Goal: Task Accomplishment & Management: Manage account settings

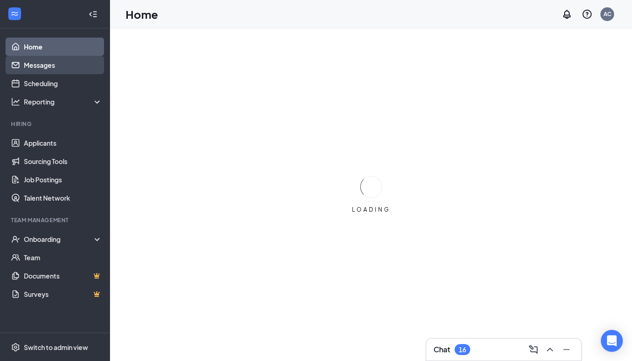
click at [46, 68] on link "Messages" at bounding box center [63, 65] width 78 height 18
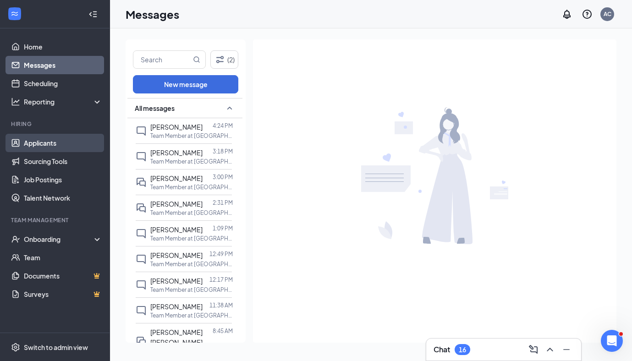
click at [78, 139] on link "Applicants" at bounding box center [63, 143] width 78 height 18
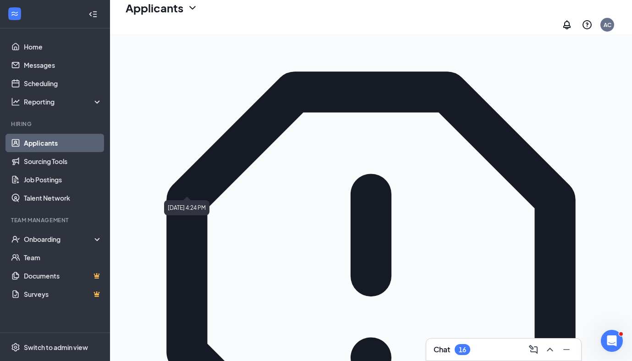
scroll to position [101, 0]
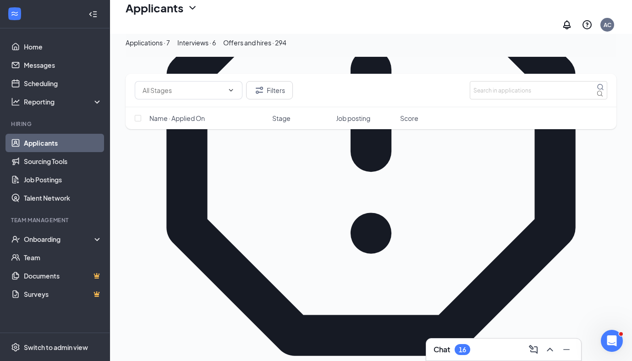
scroll to position [190, 0]
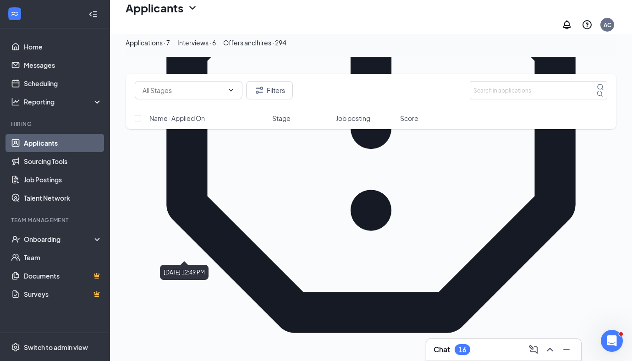
scroll to position [219, 0]
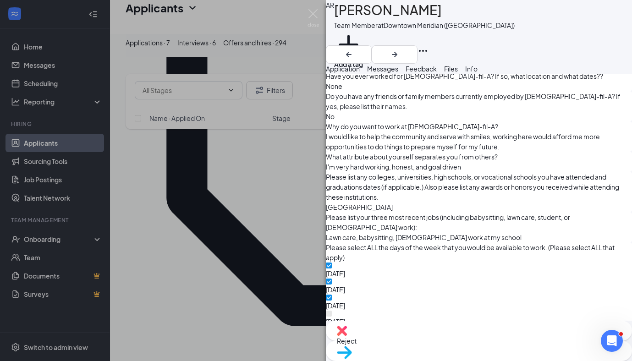
scroll to position [317, 0]
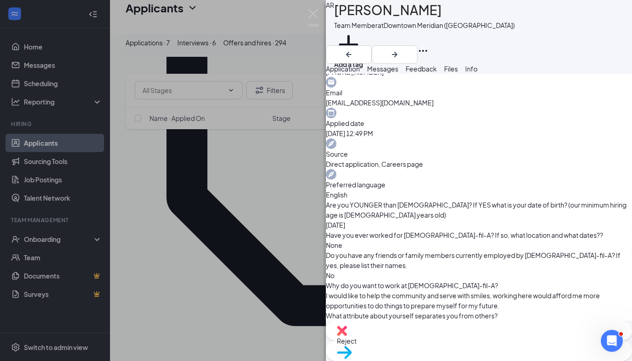
click at [356, 344] on span "Reject" at bounding box center [347, 341] width 20 height 8
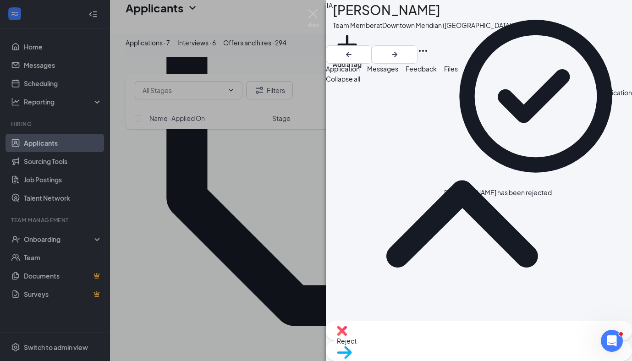
click at [197, 236] on div "TA [PERSON_NAME] Team Member at [GEOGRAPHIC_DATA] ([GEOGRAPHIC_DATA]) Add a tag…" at bounding box center [316, 180] width 632 height 361
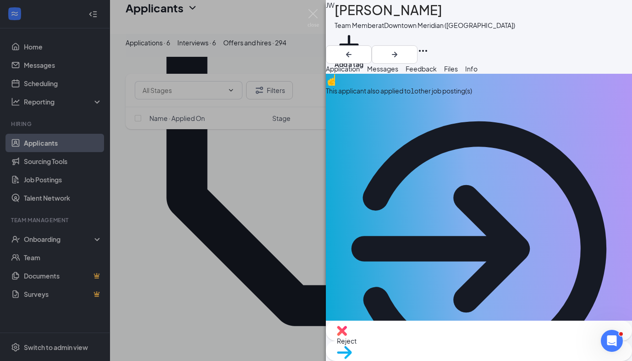
click at [453, 109] on div "This applicant also applied to 1 other job posting(s)" at bounding box center [479, 238] width 306 height 328
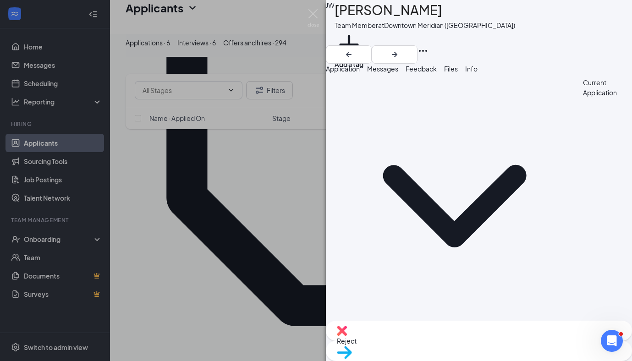
drag, startPoint x: 357, startPoint y: 79, endPoint x: 364, endPoint y: 80, distance: 6.9
click at [360, 74] on button "Application" at bounding box center [343, 69] width 34 height 10
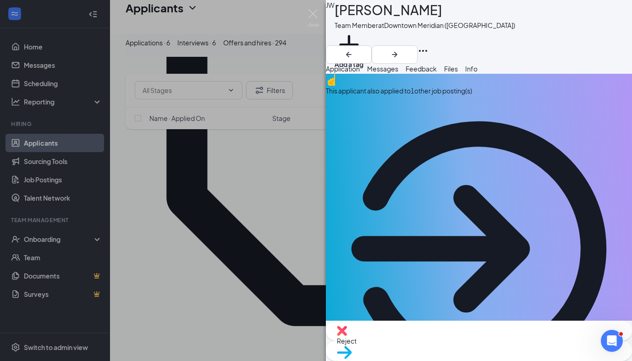
click at [477, 72] on div "Info" at bounding box center [471, 69] width 12 height 10
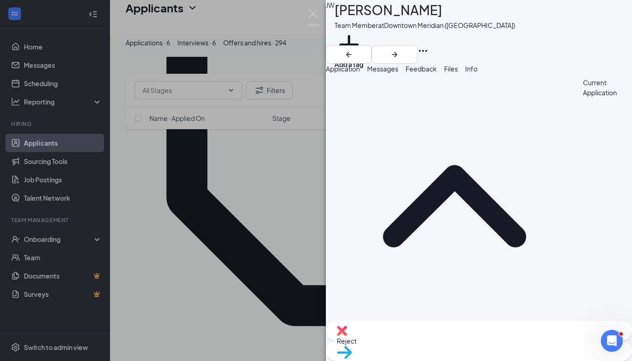
click at [360, 68] on button "Application" at bounding box center [343, 69] width 34 height 10
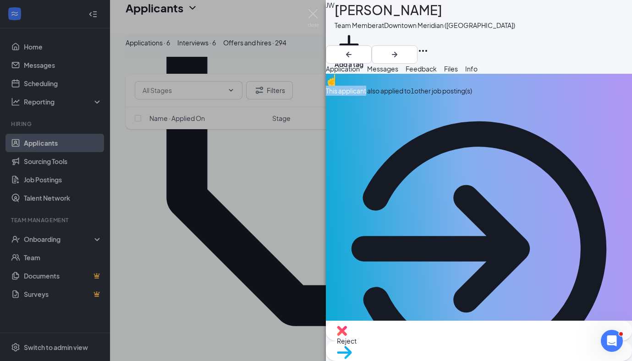
click at [390, 96] on div "This applicant also applied to 1 other job posting(s)" at bounding box center [479, 91] width 306 height 10
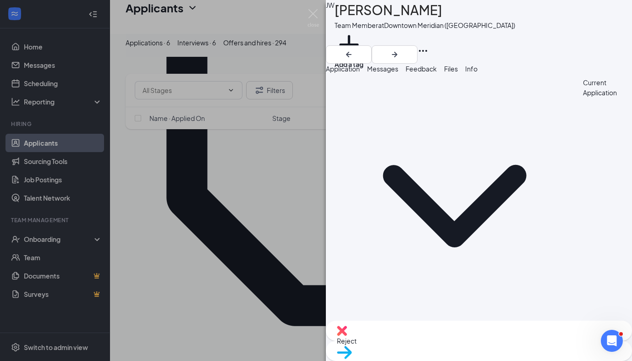
click at [360, 71] on span "Application" at bounding box center [343, 69] width 34 height 8
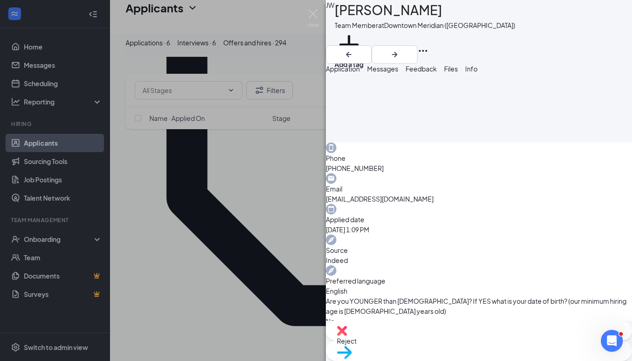
scroll to position [565, 0]
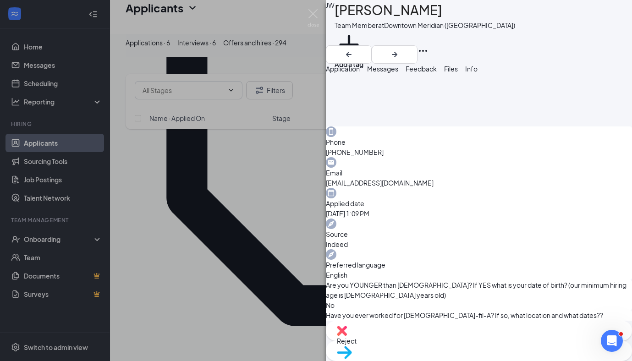
click at [426, 333] on div "Reject" at bounding box center [479, 331] width 306 height 20
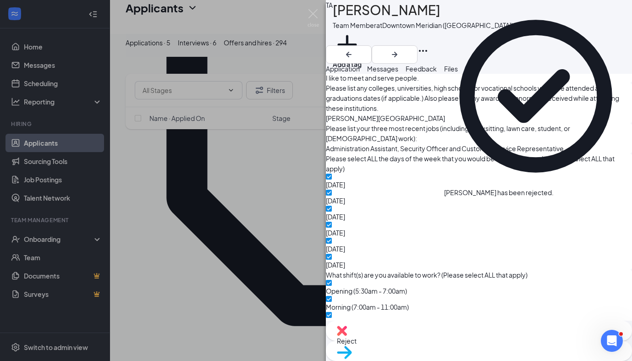
click at [225, 219] on div "TA [PERSON_NAME] Team Member at [GEOGRAPHIC_DATA] ([GEOGRAPHIC_DATA]) Add a tag…" at bounding box center [316, 180] width 632 height 361
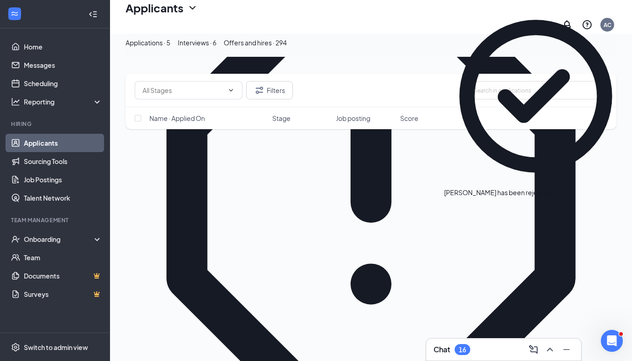
scroll to position [131, 0]
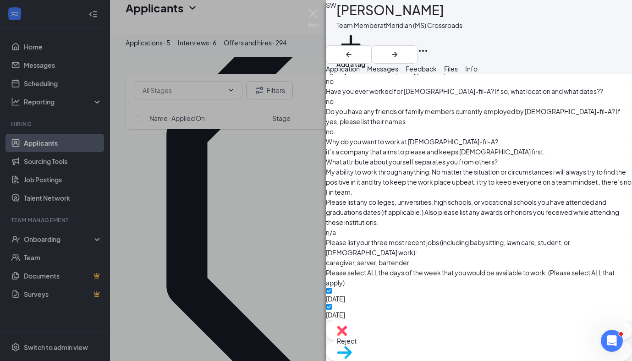
scroll to position [464, 0]
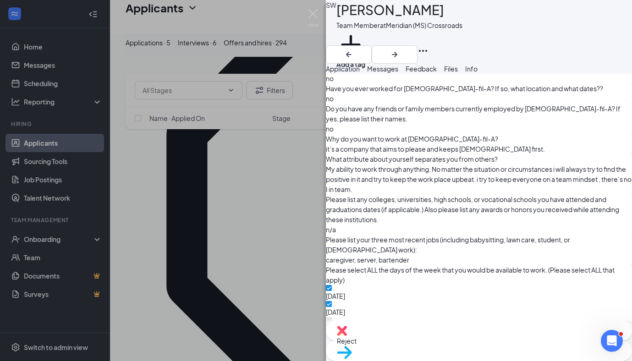
click at [425, 331] on div "Reject Move to stage" at bounding box center [479, 341] width 306 height 40
click at [425, 340] on div "Reject" at bounding box center [479, 331] width 306 height 20
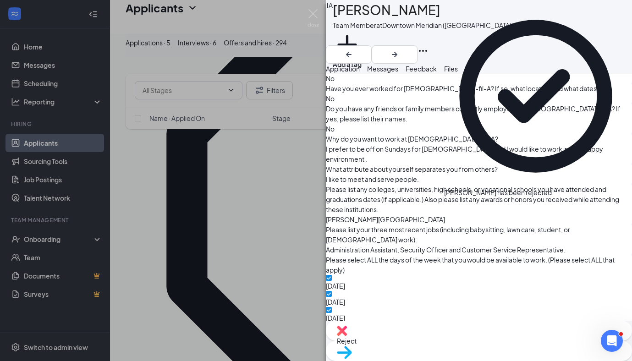
click at [213, 187] on div "TA [PERSON_NAME] Team Member at [GEOGRAPHIC_DATA] ([GEOGRAPHIC_DATA]) Add a tag…" at bounding box center [316, 180] width 632 height 361
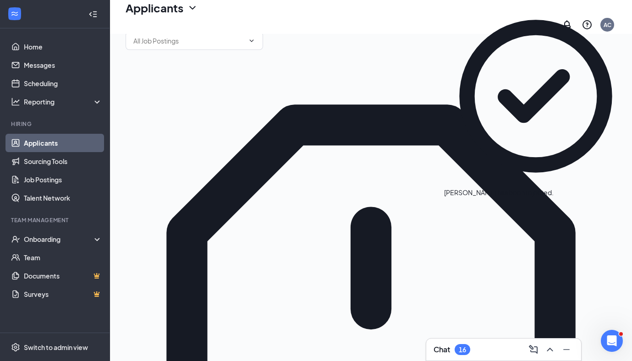
scroll to position [24, 0]
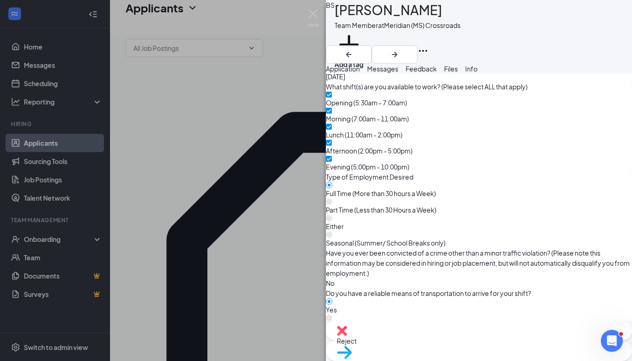
scroll to position [789, 0]
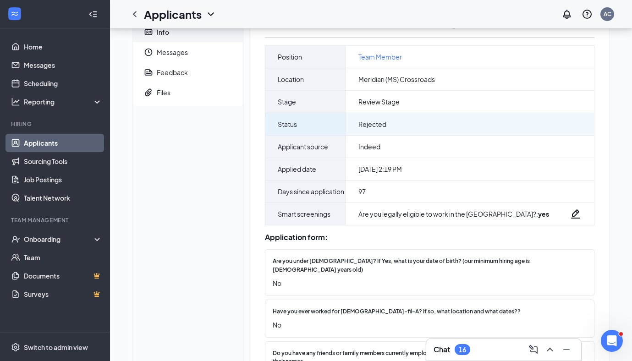
scroll to position [52, 0]
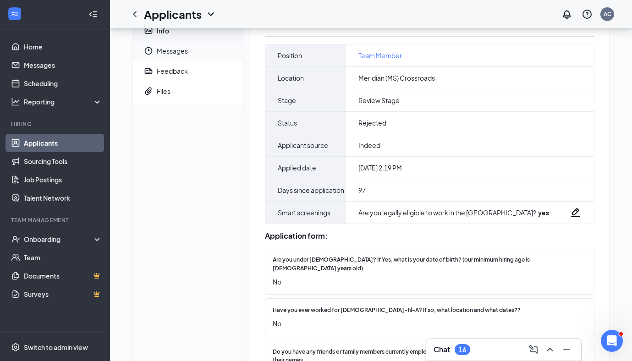
click at [165, 53] on span "Messages" at bounding box center [196, 51] width 79 height 20
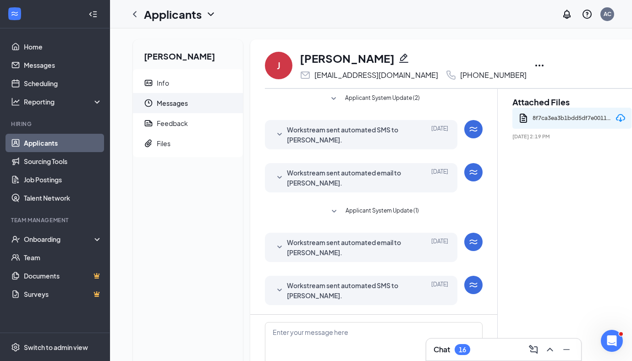
click at [362, 96] on span "Applicant System Update (2)" at bounding box center [382, 98] width 75 height 11
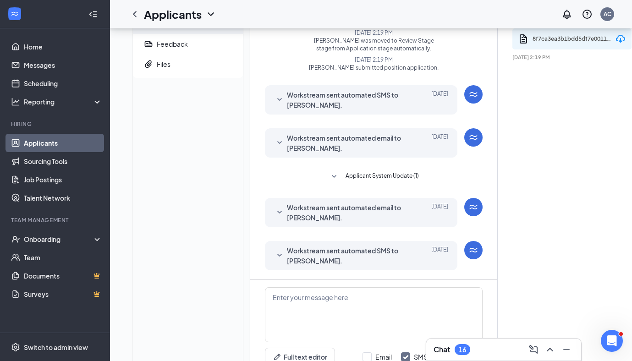
scroll to position [121, 0]
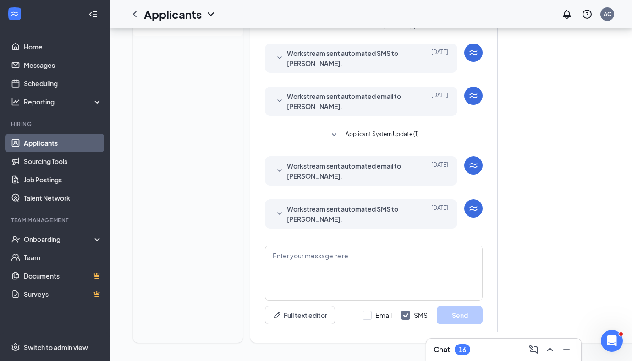
click at [366, 139] on span "Applicant System Update (1)" at bounding box center [381, 135] width 73 height 11
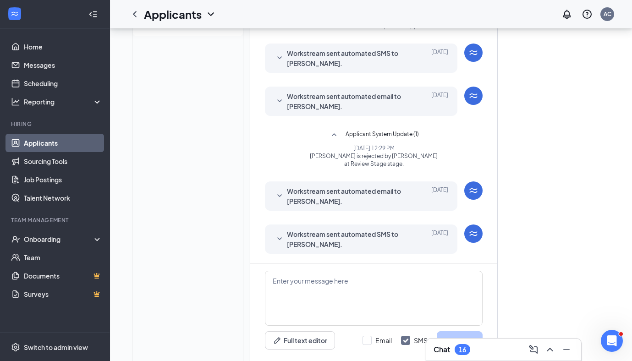
click at [303, 195] on span "Workstream sent automated email to Joshua Watts." at bounding box center [347, 196] width 120 height 20
